Goal: Task Accomplishment & Management: Use online tool/utility

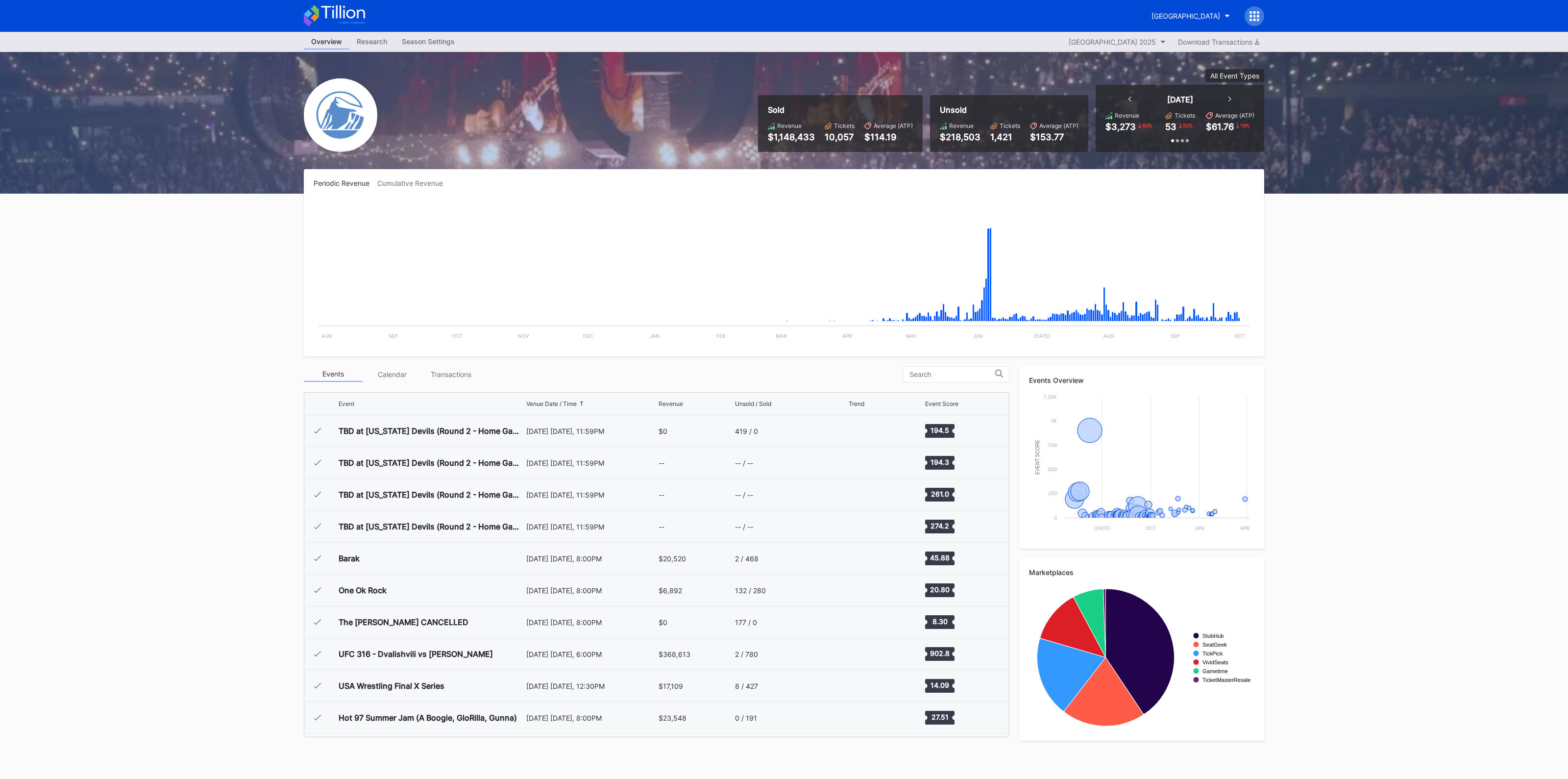
scroll to position [1657, 0]
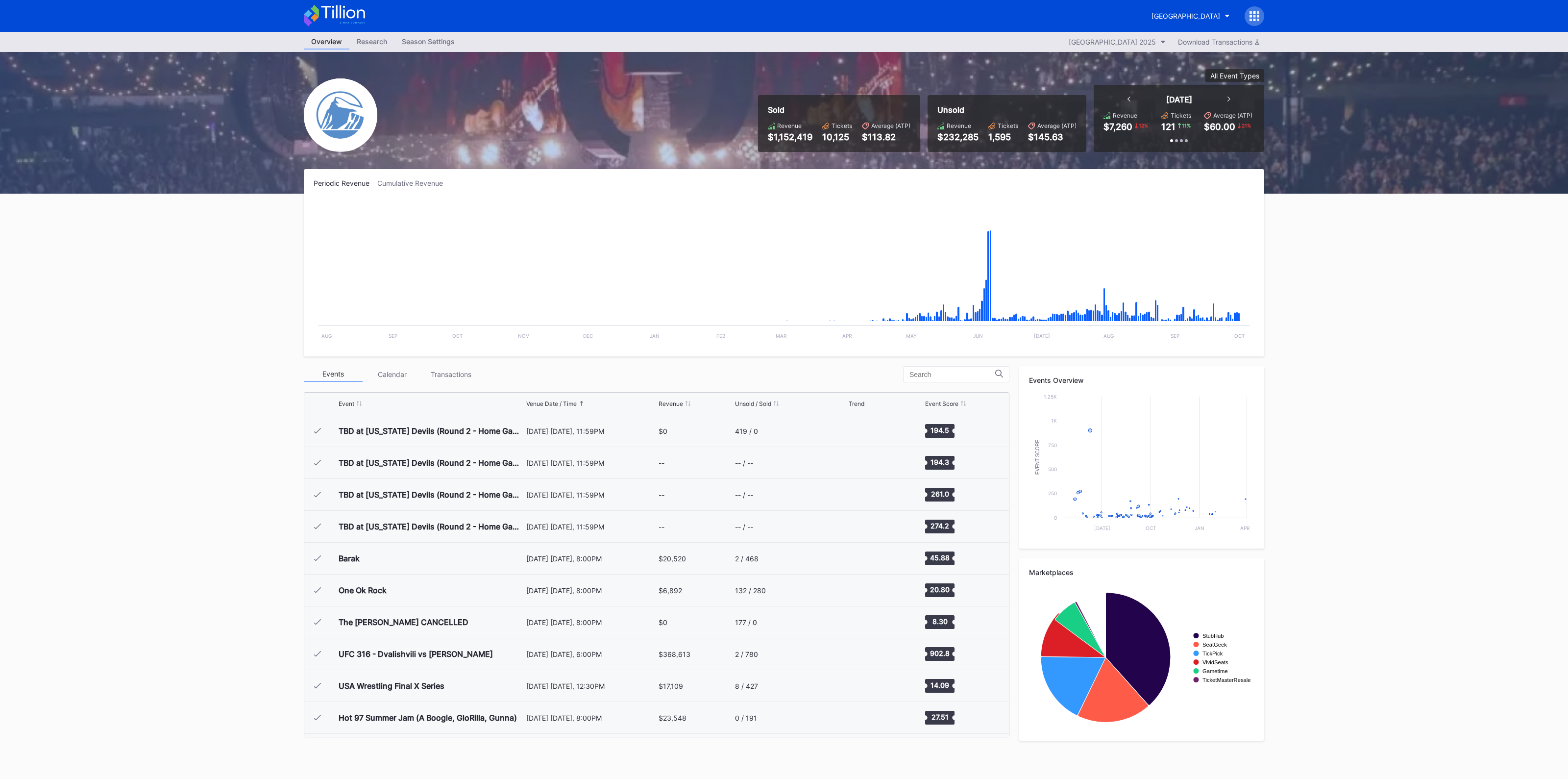
scroll to position [1657, 0]
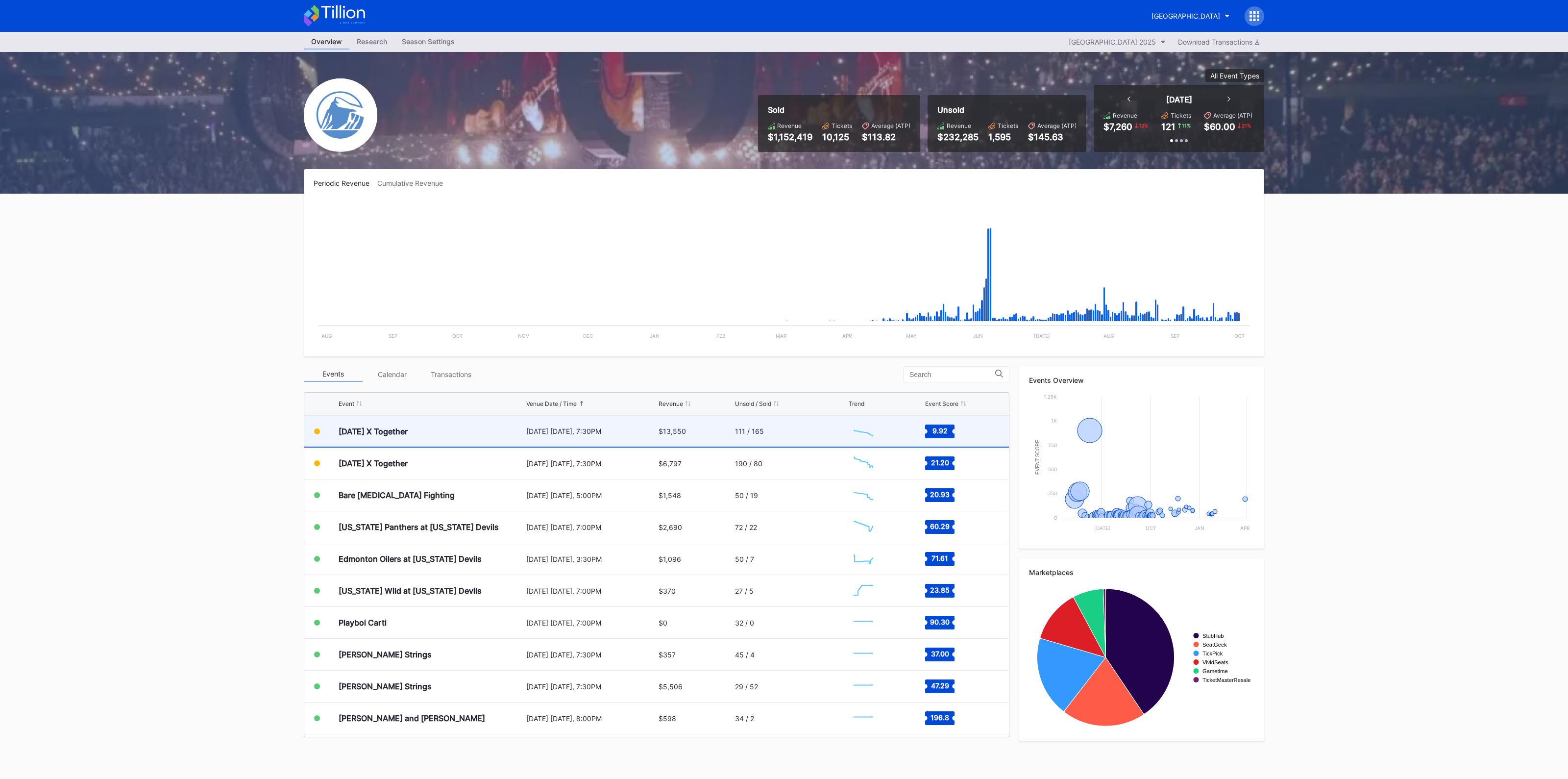
click at [444, 423] on div "[DATE] X Together" at bounding box center [431, 431] width 185 height 31
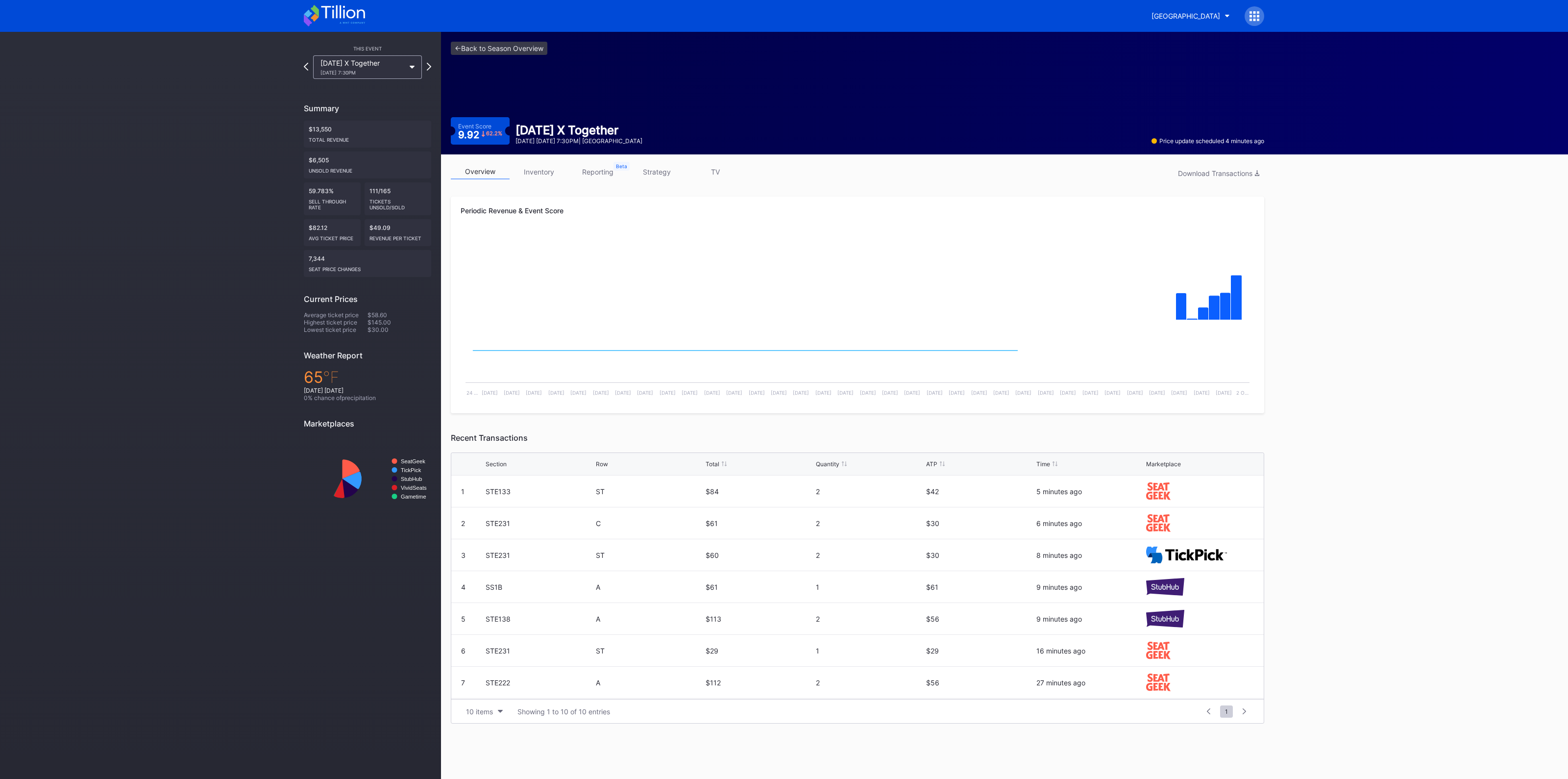
click at [647, 174] on link "strategy" at bounding box center [656, 172] width 59 height 15
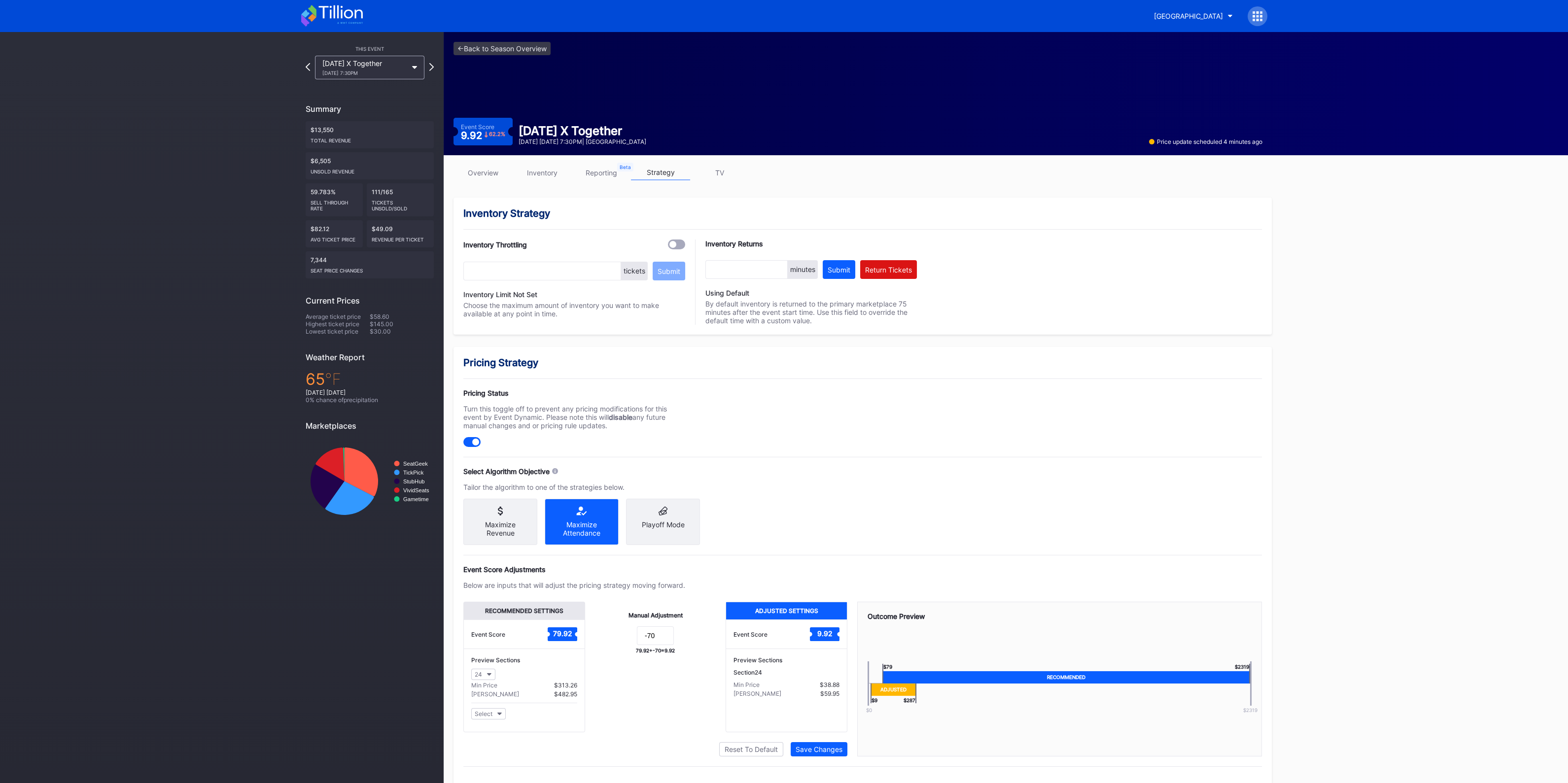
click at [672, 241] on div at bounding box center [672, 244] width 7 height 7
click at [547, 272] on input "text" at bounding box center [542, 271] width 158 height 19
type input "20"
click at [676, 274] on div "Submit" at bounding box center [669, 271] width 23 height 9
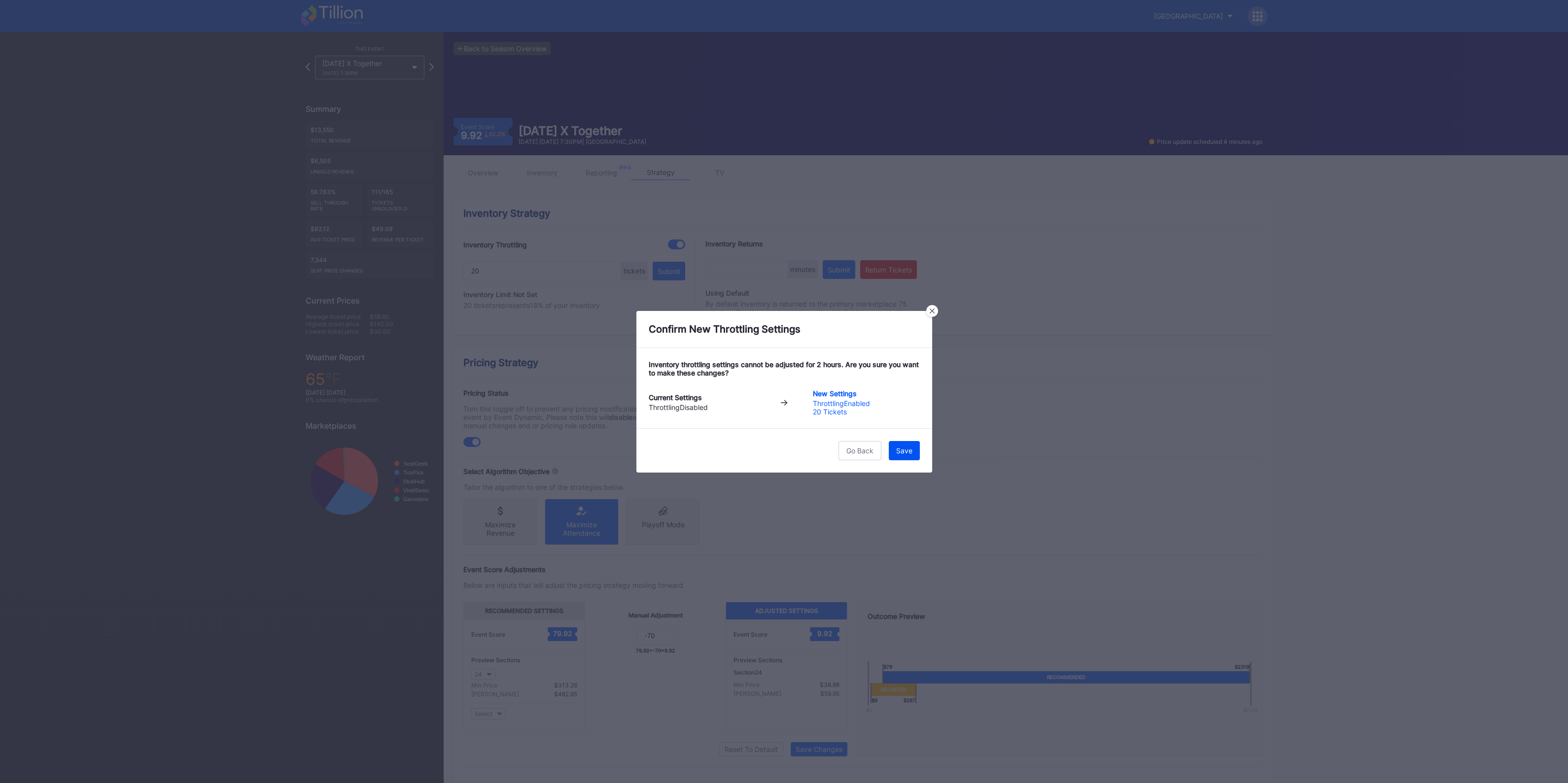
click at [899, 451] on div "Save" at bounding box center [904, 451] width 17 height 9
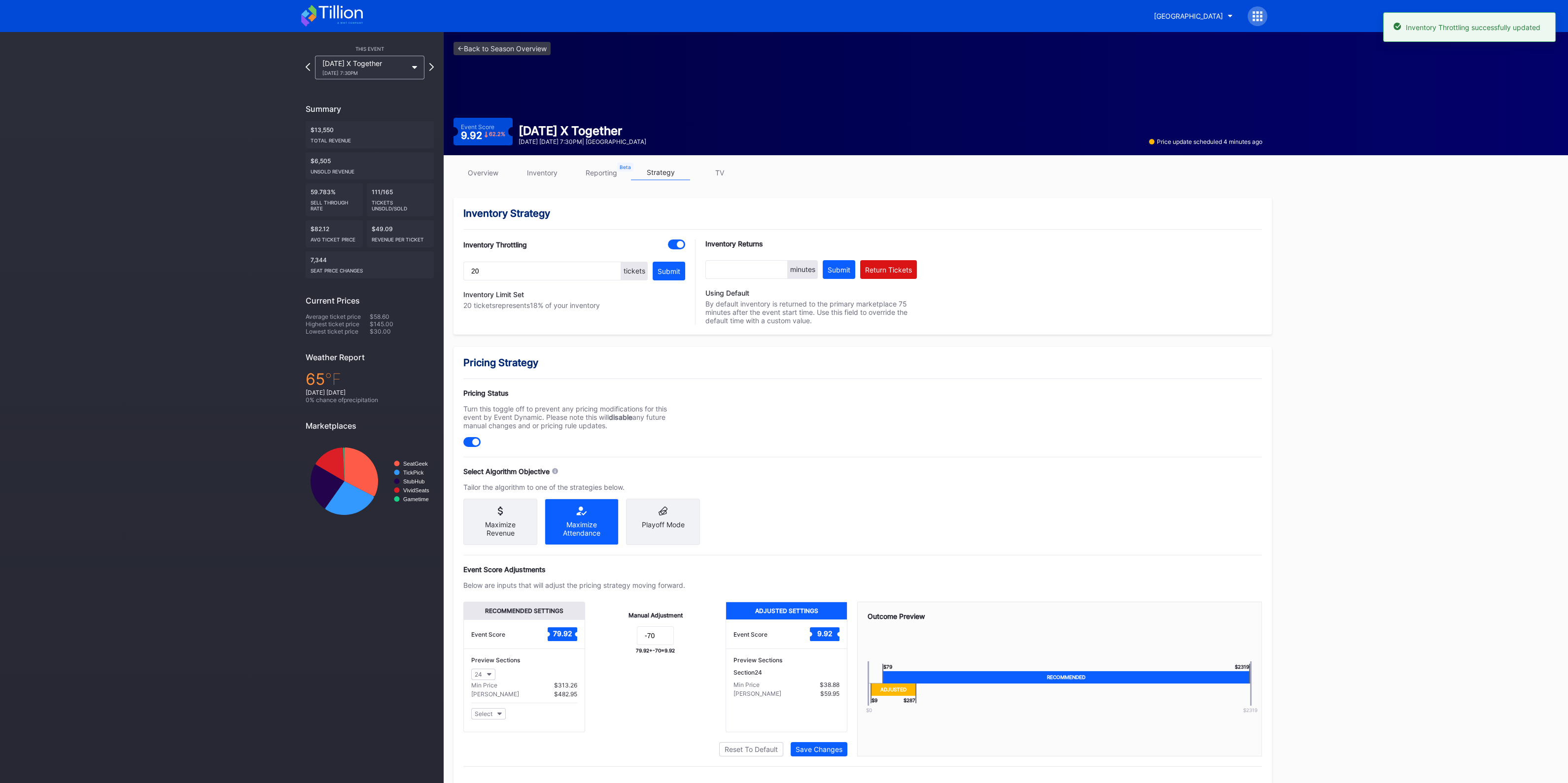
click at [530, 180] on div "overview inventory reporting strategy TV" at bounding box center [863, 175] width 818 height 20
click at [537, 176] on link "inventory" at bounding box center [542, 173] width 59 height 15
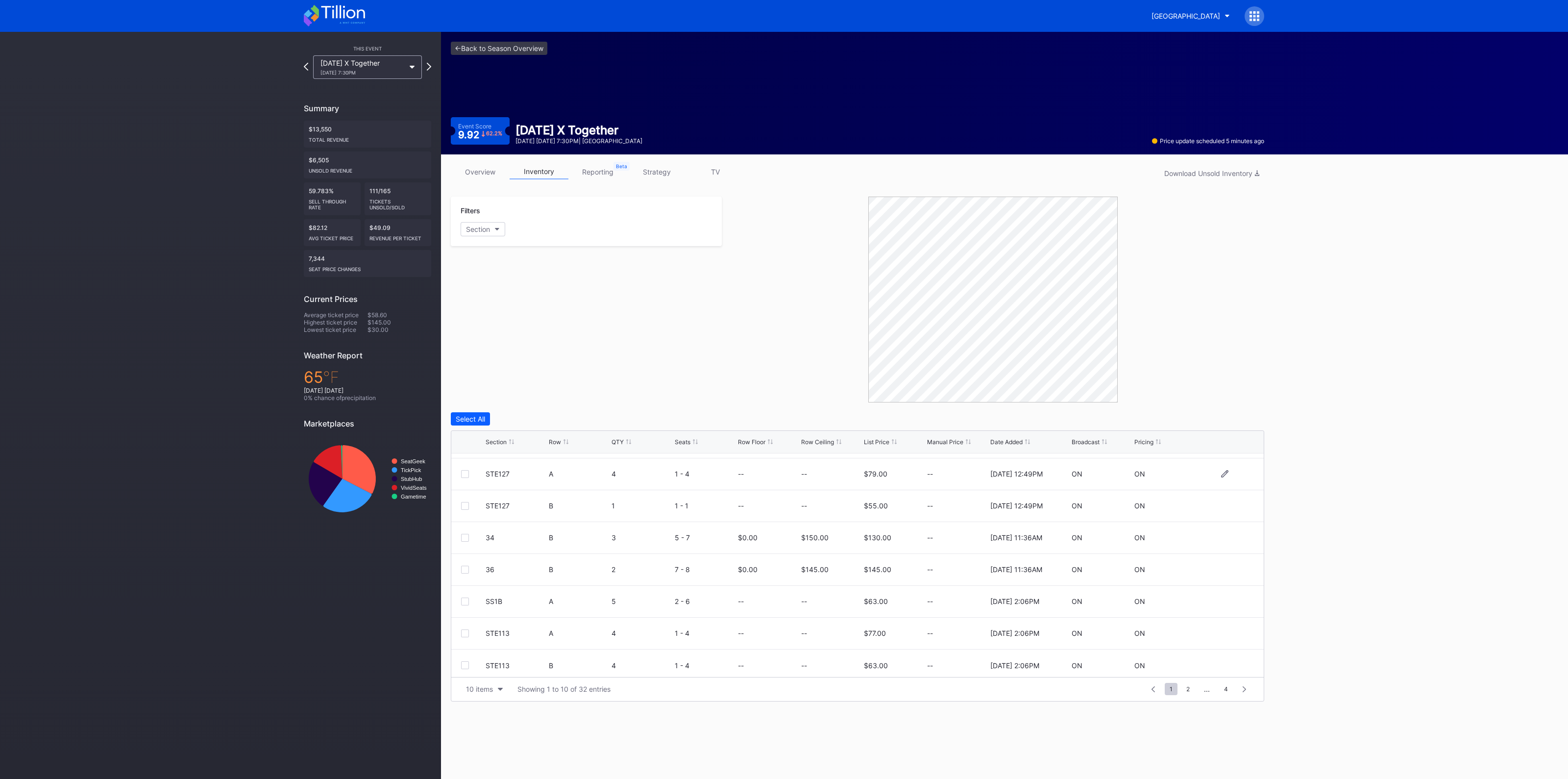
scroll to position [95, 0]
click at [487, 685] on div "10 items" at bounding box center [480, 689] width 27 height 9
click at [489, 650] on div "100 items" at bounding box center [485, 646] width 46 height 18
click at [1221, 495] on icon at bounding box center [1225, 498] width 7 height 7
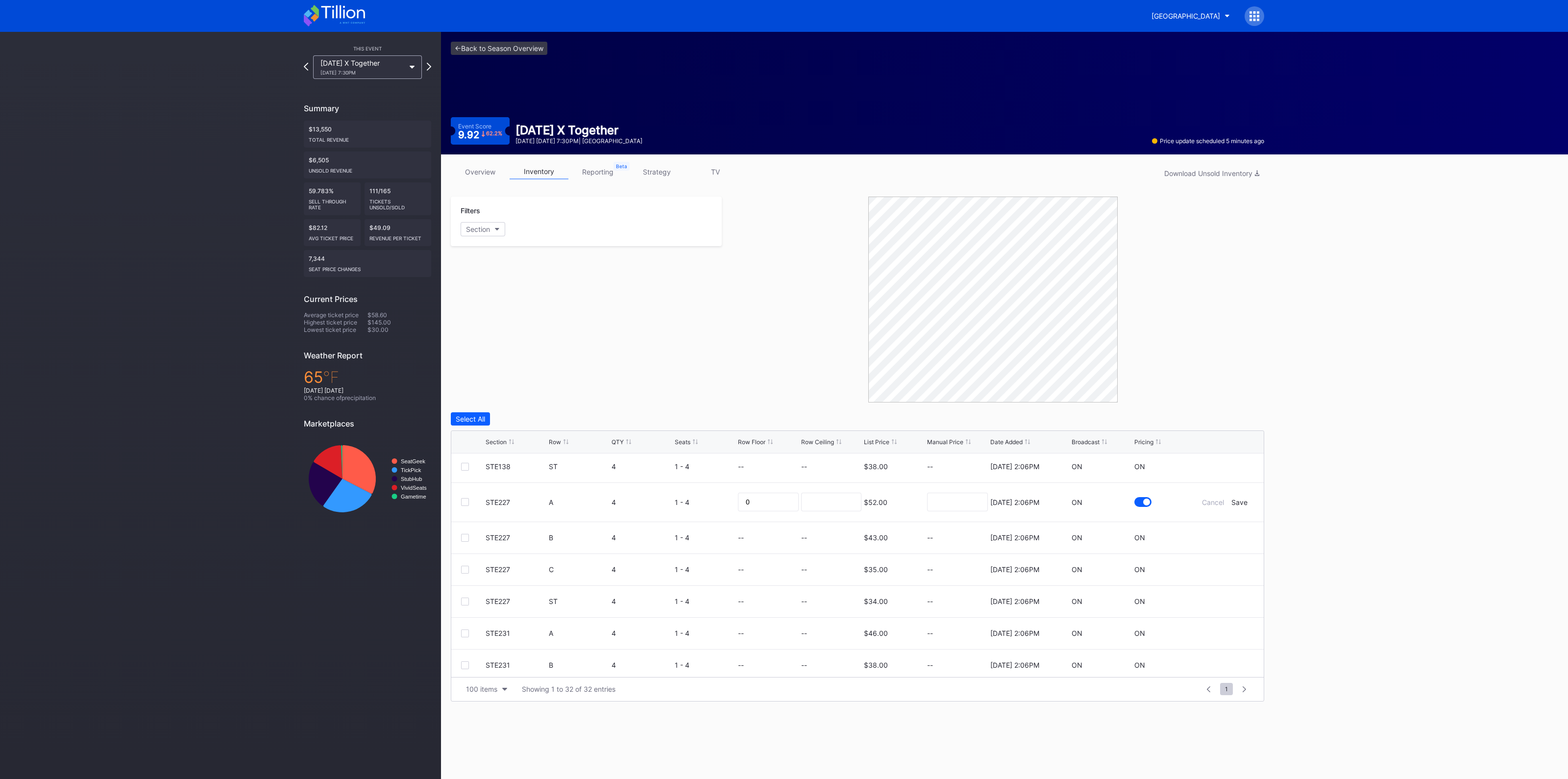
click at [1143, 499] on div at bounding box center [1146, 502] width 7 height 7
click at [1231, 502] on div "Save" at bounding box center [1239, 502] width 16 height 9
click at [653, 167] on link "strategy" at bounding box center [656, 172] width 59 height 15
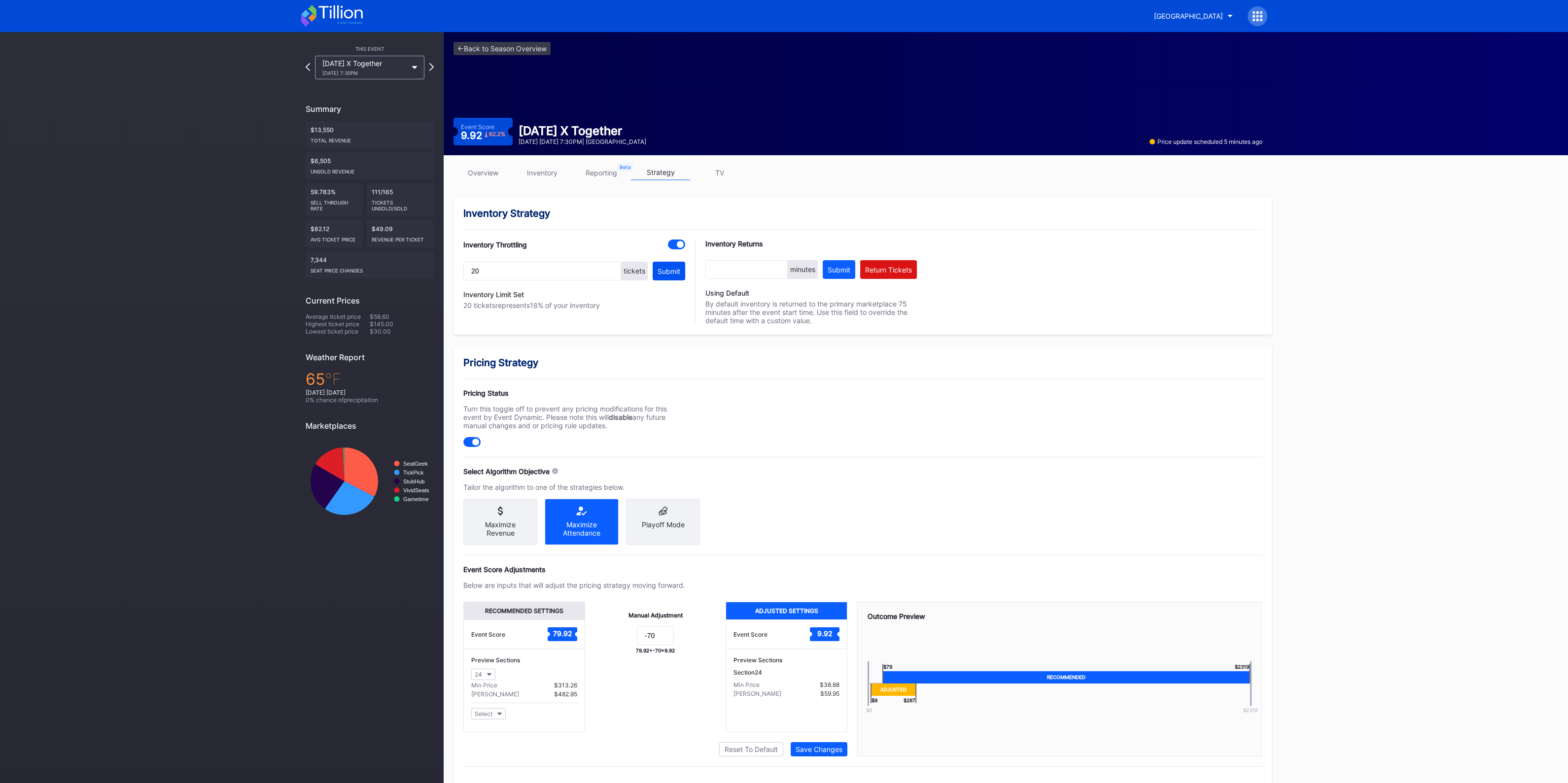
click at [666, 264] on button "Submit" at bounding box center [669, 271] width 32 height 19
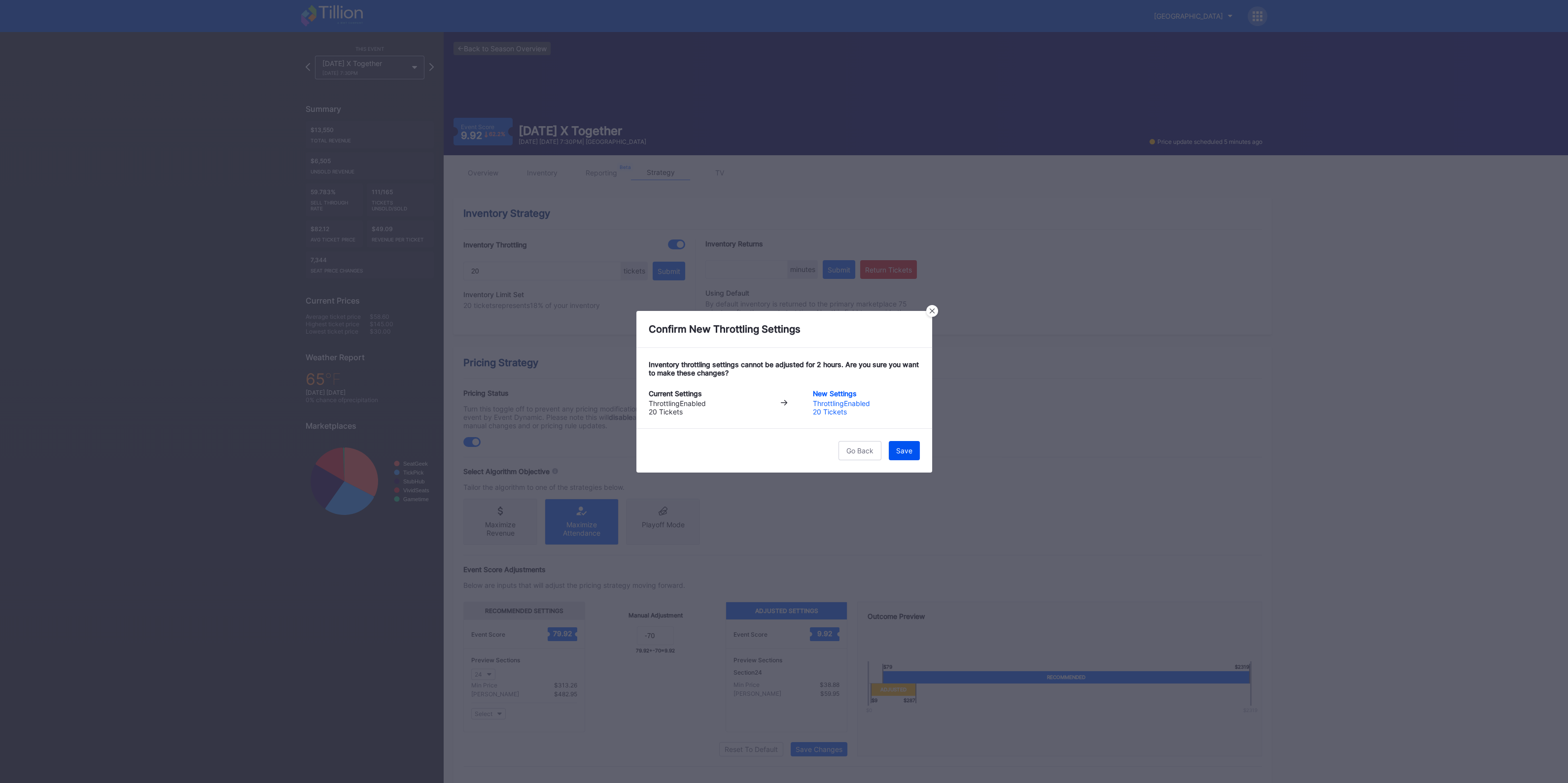
click at [914, 455] on button "Save" at bounding box center [904, 450] width 31 height 19
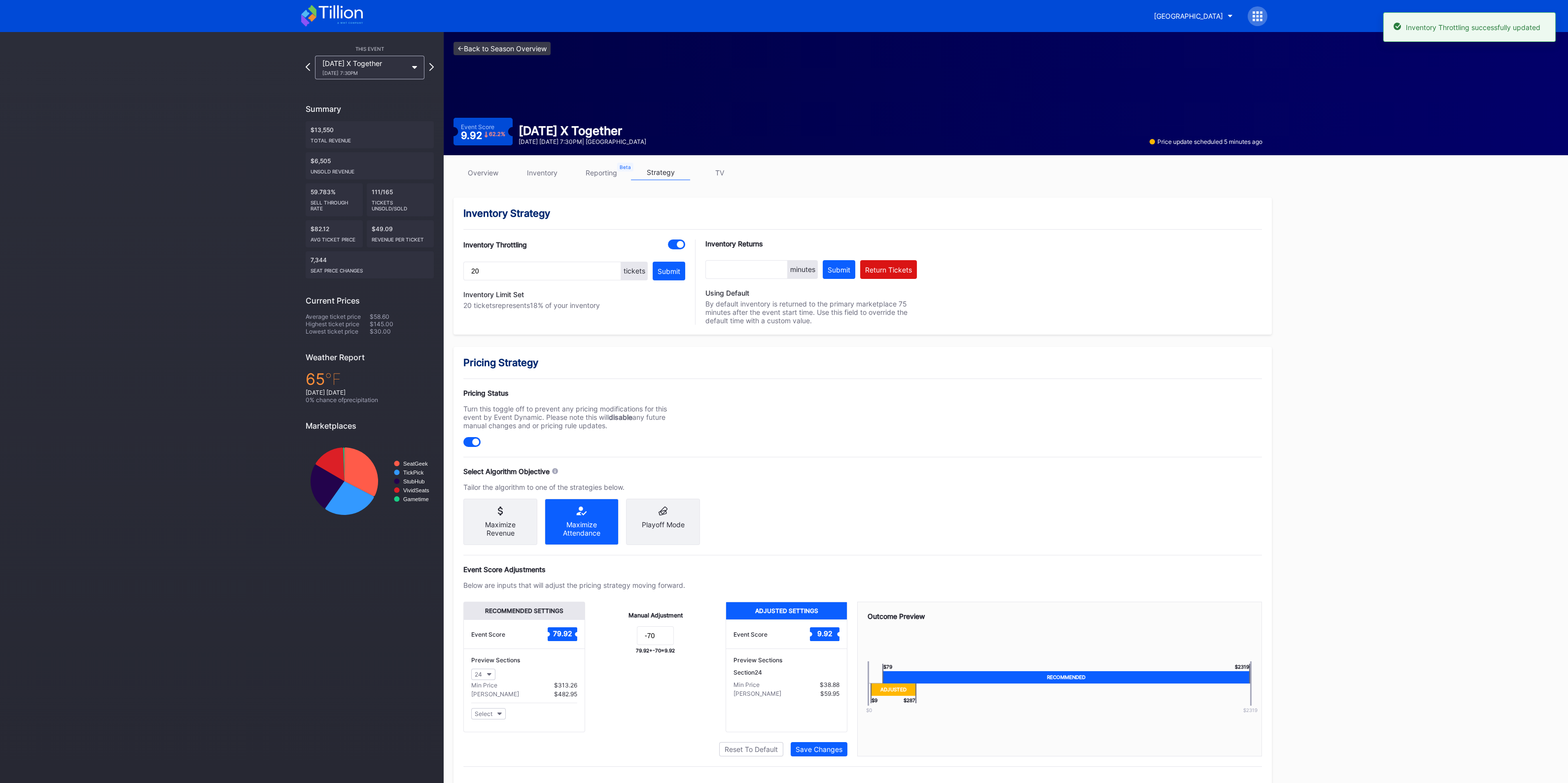
click at [508, 51] on link "<- Back to Season Overview" at bounding box center [502, 48] width 97 height 13
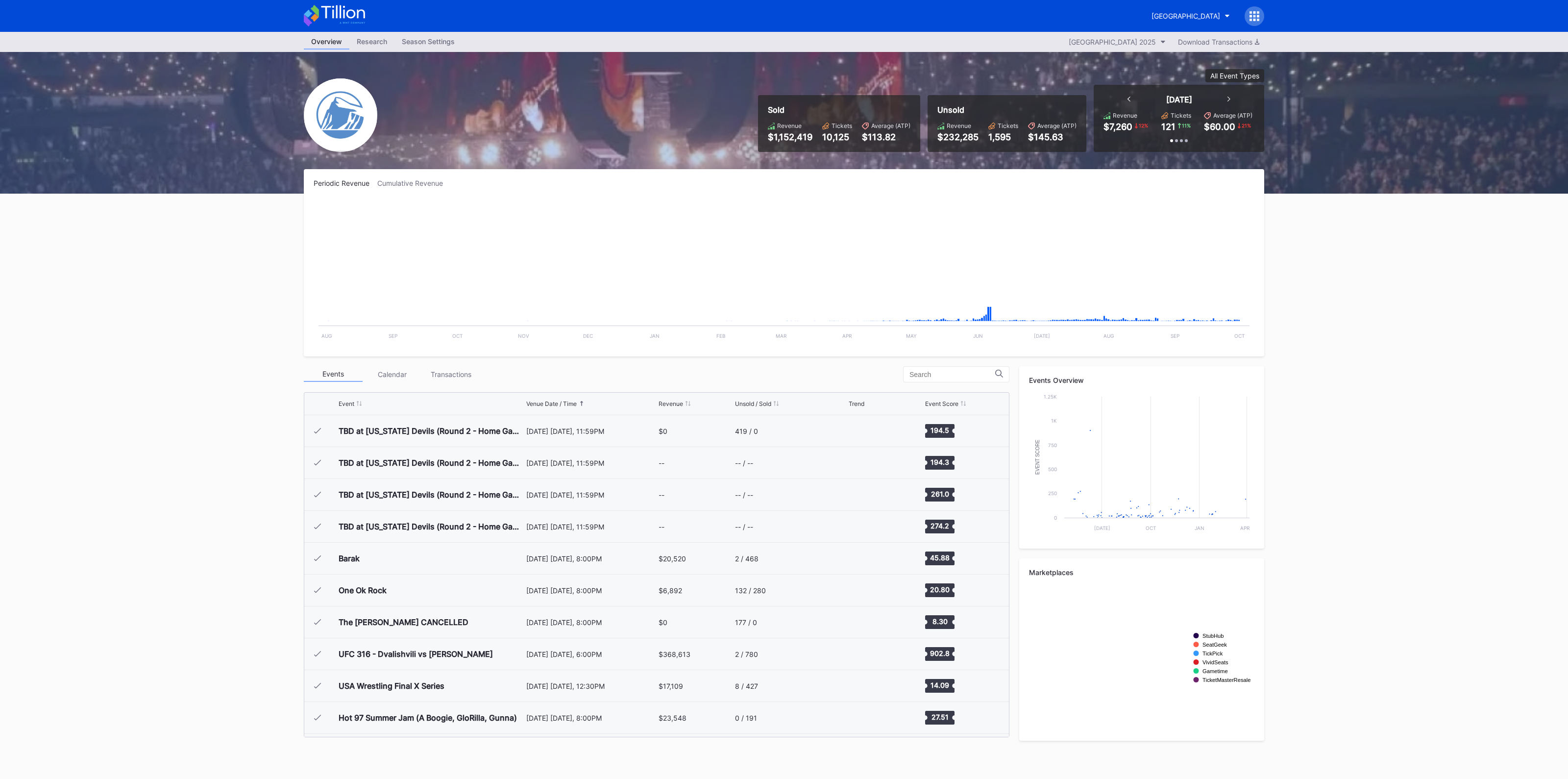
scroll to position [1657, 0]
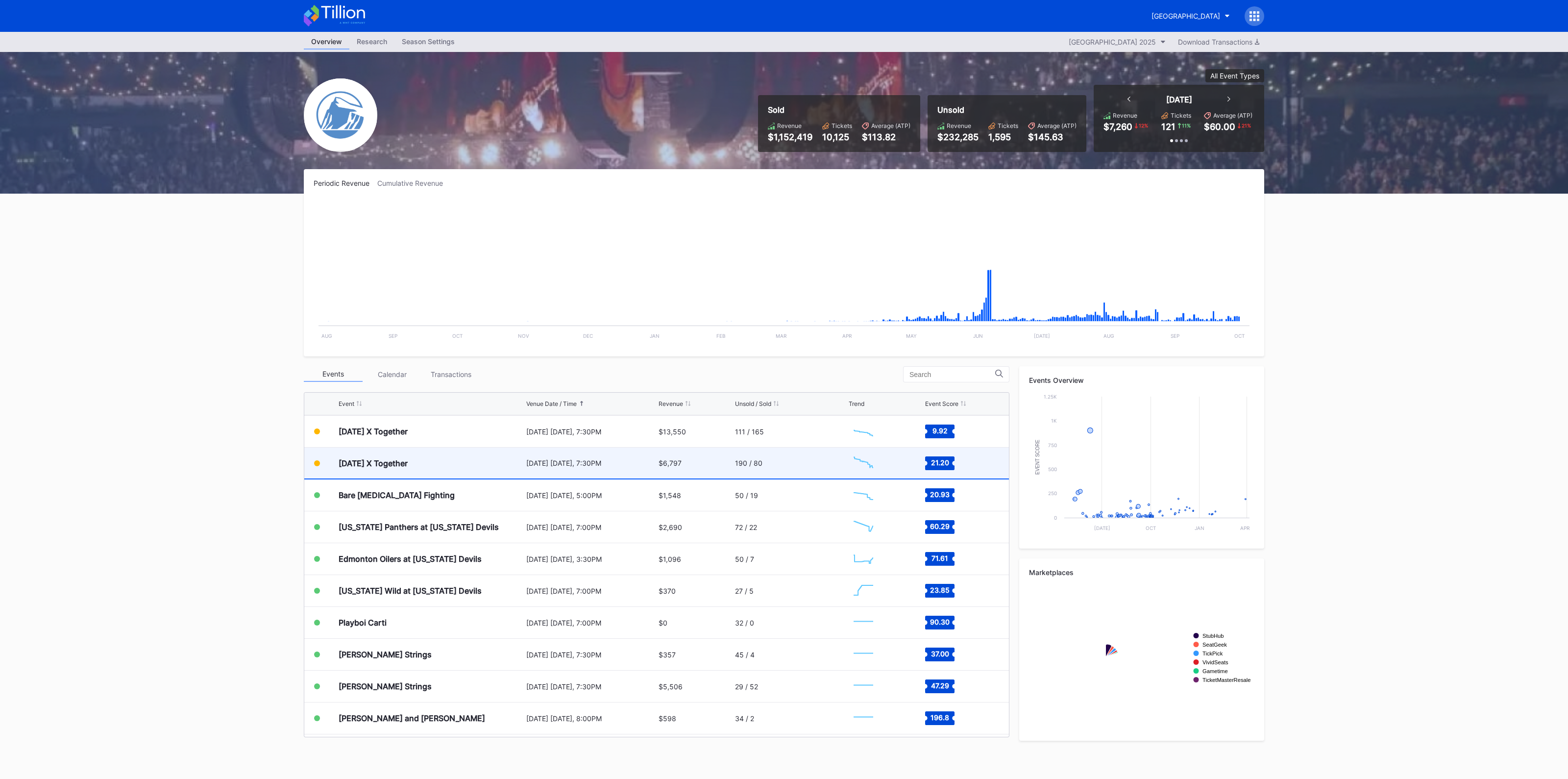
click at [653, 462] on div "[DATE] X Together [DATE] [DATE], 7:30PM $6,797 190 / 80 Created with Highcharts…" at bounding box center [657, 464] width 705 height 32
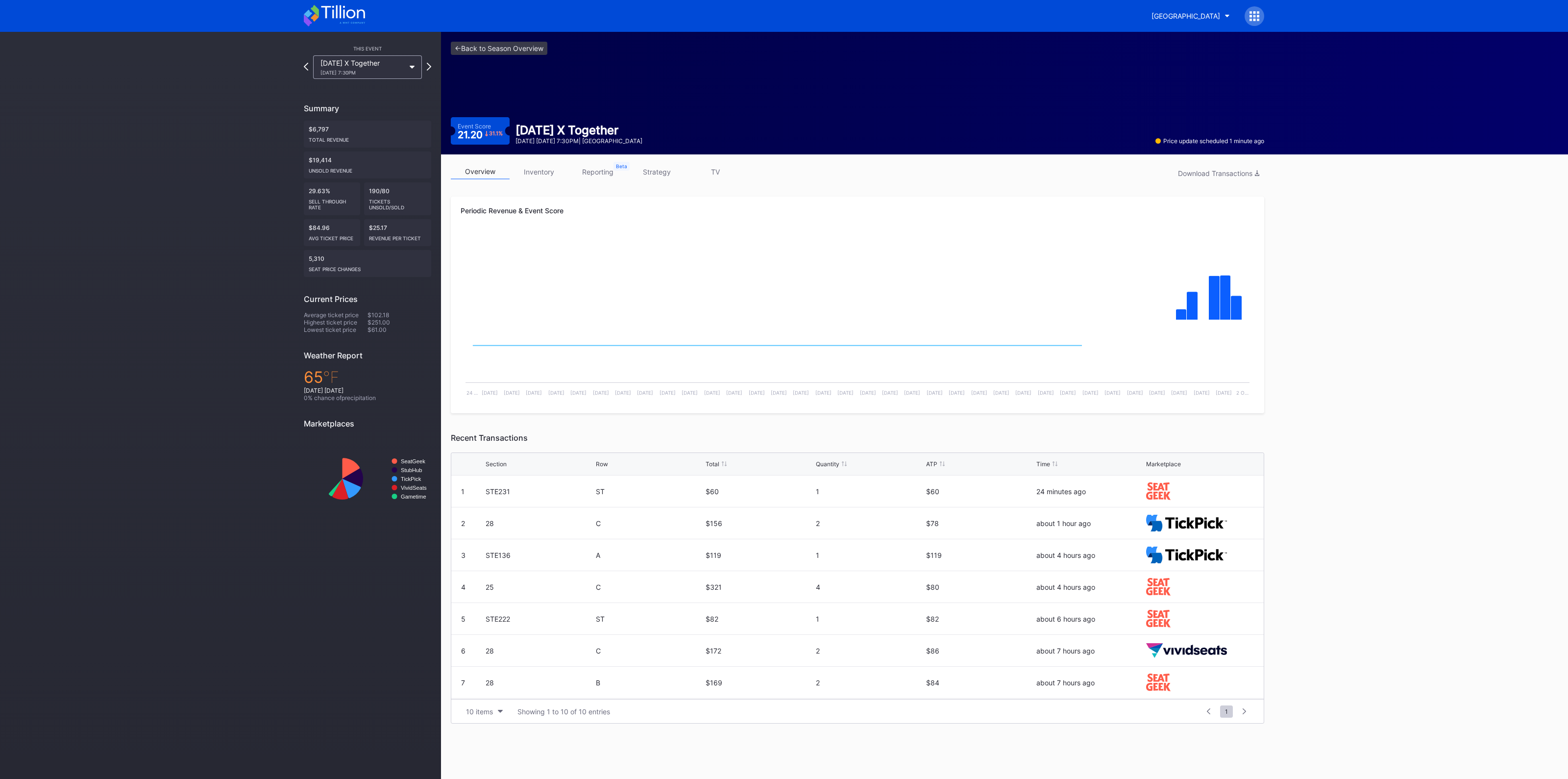
click at [665, 168] on link "strategy" at bounding box center [656, 172] width 59 height 15
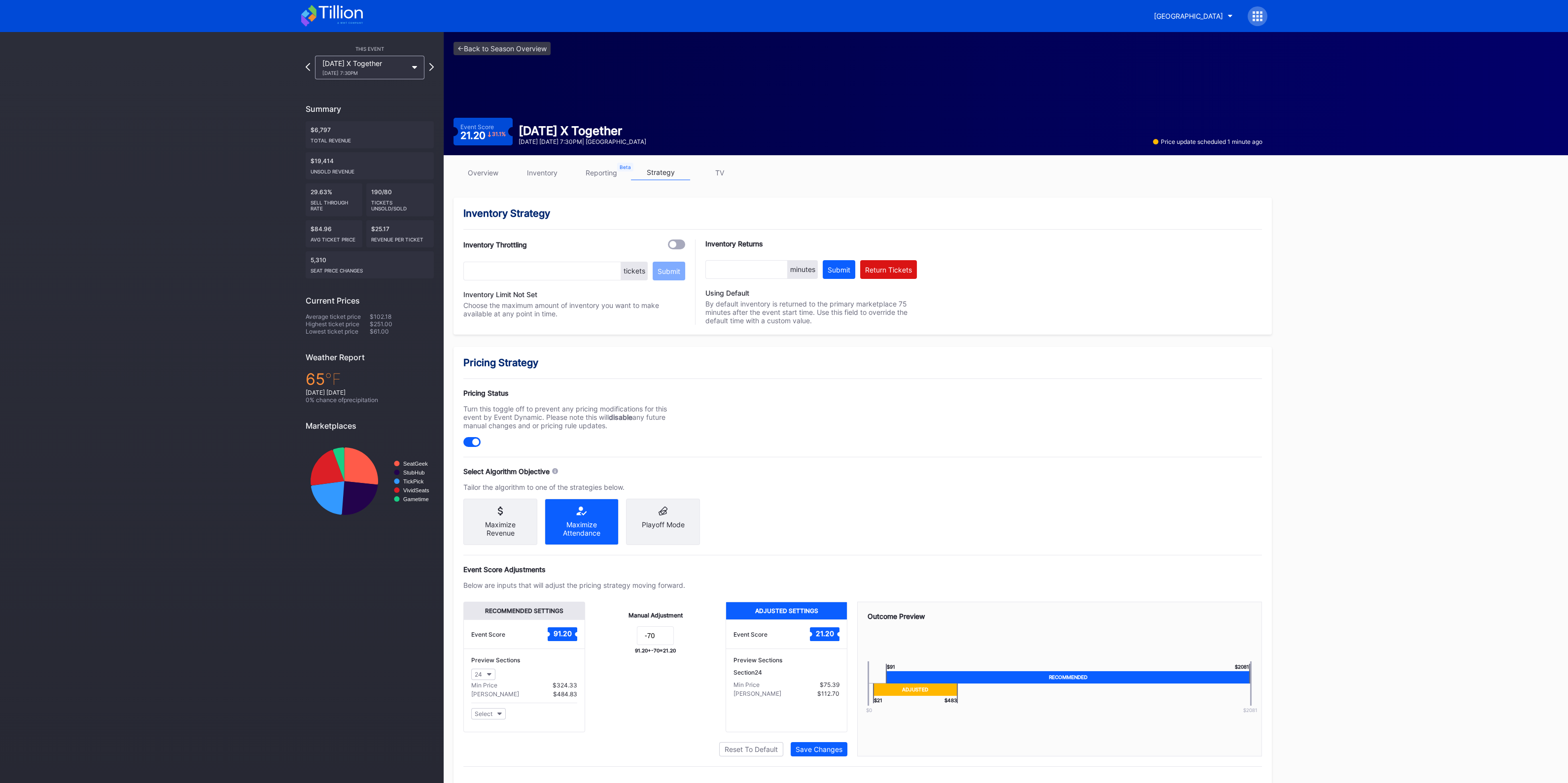
click at [671, 242] on div at bounding box center [672, 244] width 7 height 7
click at [567, 272] on input "text" at bounding box center [542, 271] width 158 height 19
type input "35"
click at [670, 269] on div "Submit" at bounding box center [669, 271] width 23 height 9
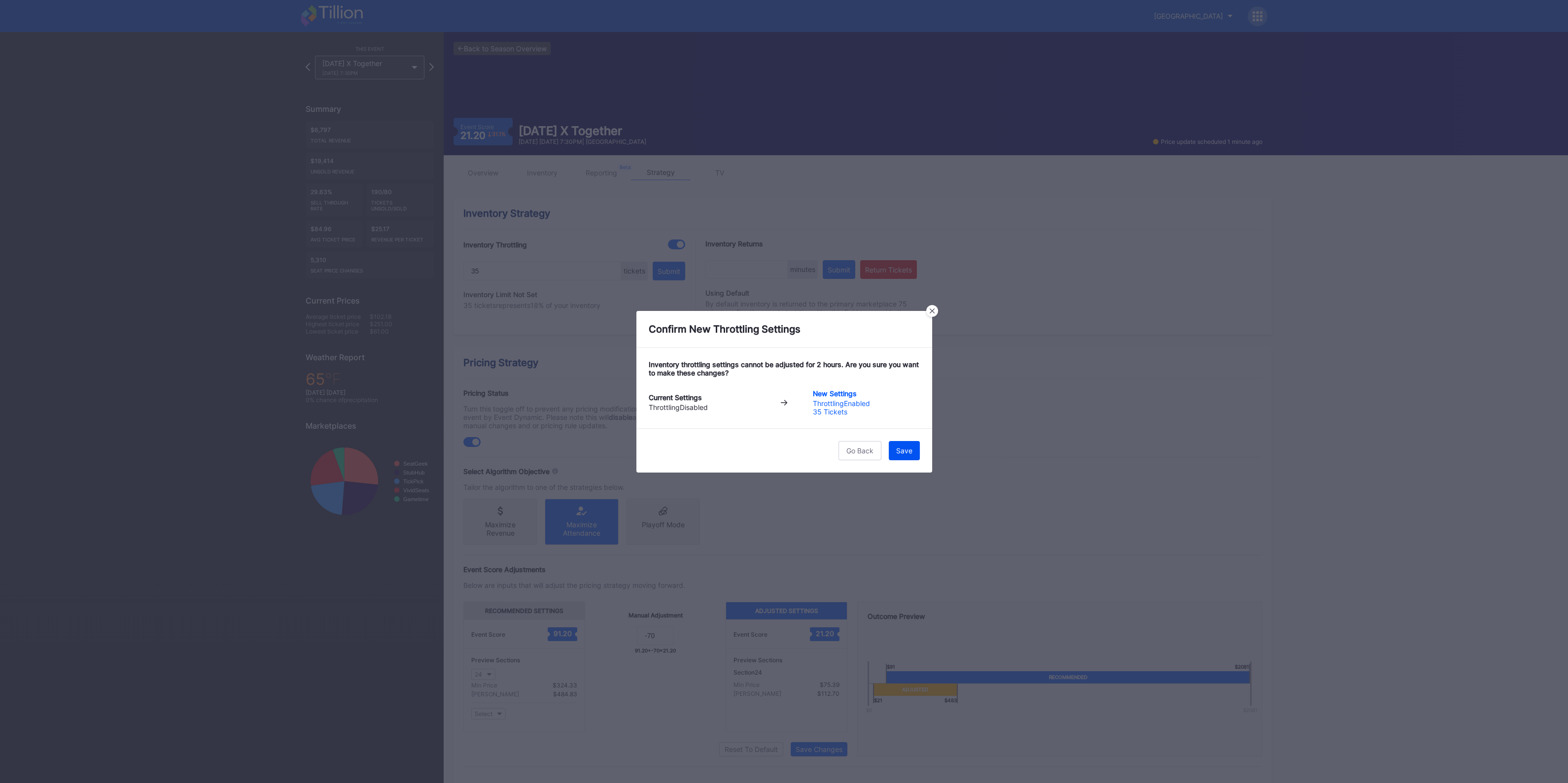
click at [906, 454] on div "Save" at bounding box center [904, 451] width 17 height 9
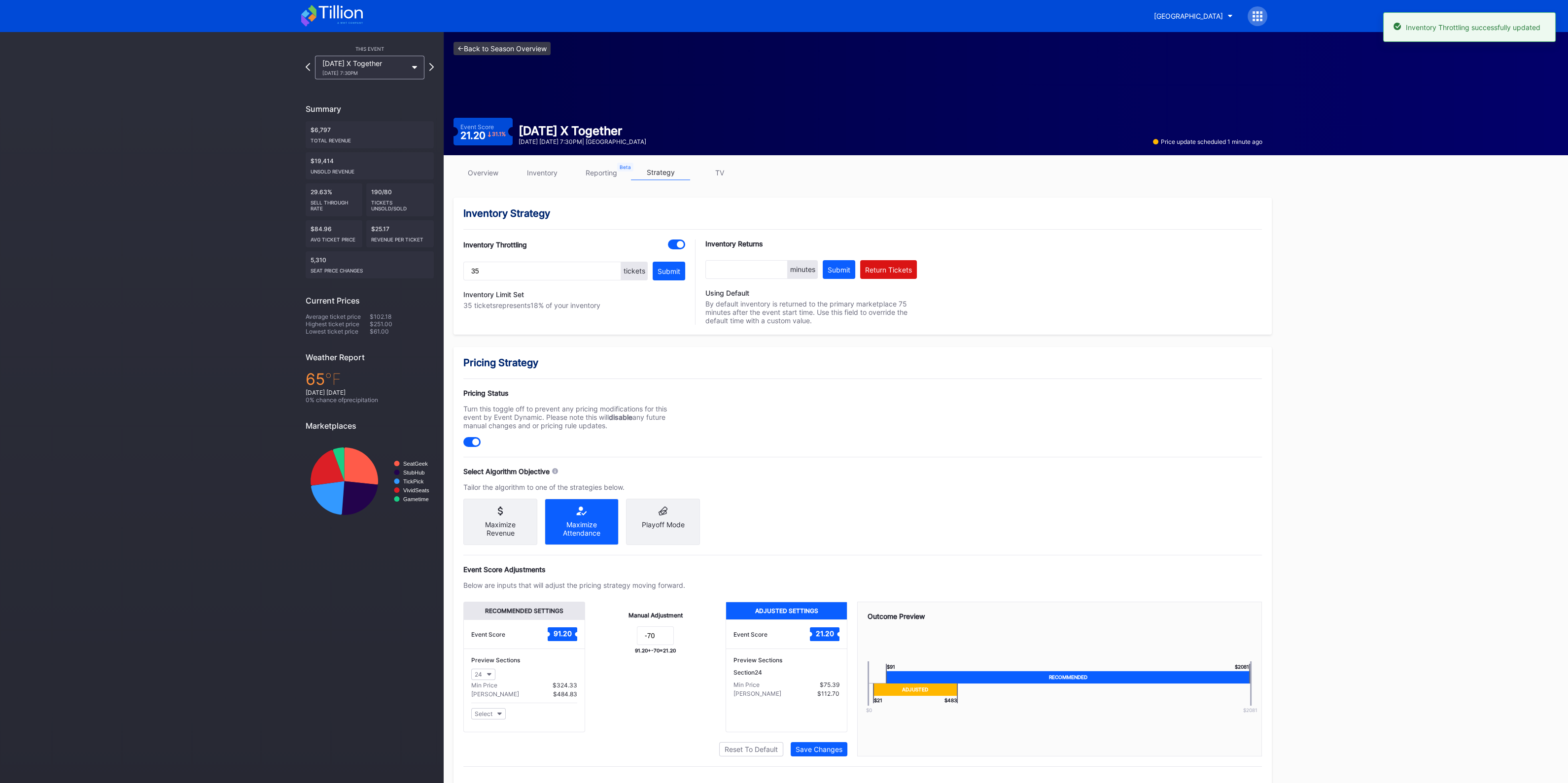
click at [506, 49] on link "<- Back to Season Overview" at bounding box center [502, 48] width 97 height 13
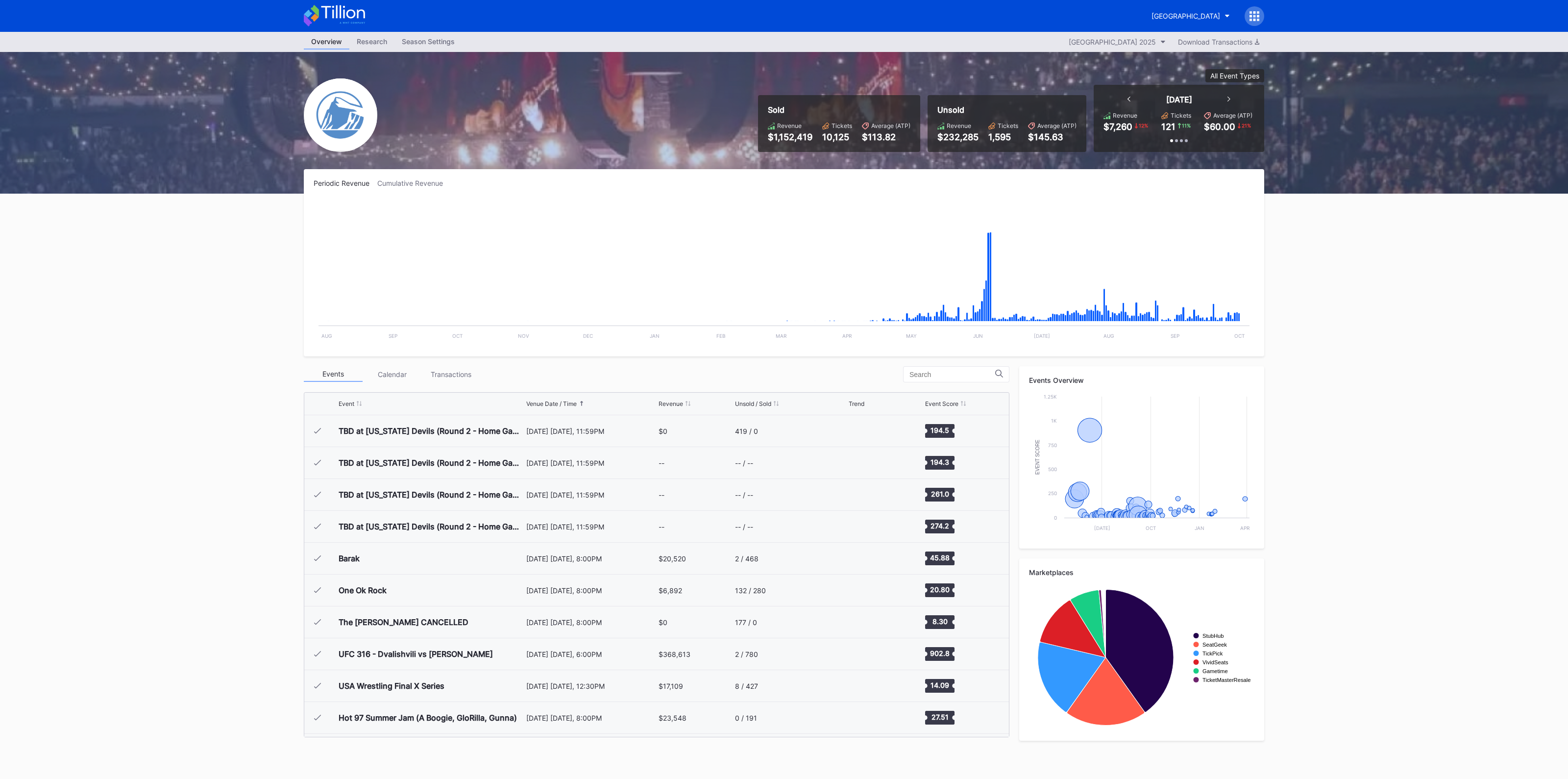
scroll to position [1657, 0]
